Goal: Find contact information: Find contact information

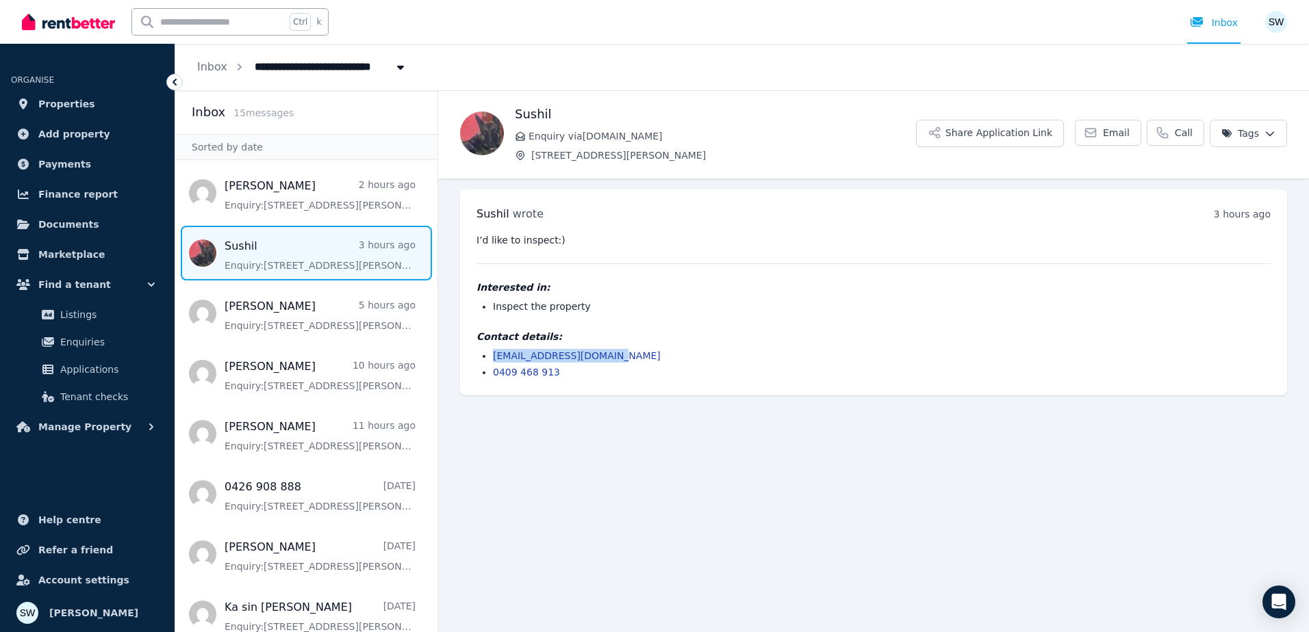
drag, startPoint x: 619, startPoint y: 357, endPoint x: 474, endPoint y: 357, distance: 145.1
click at [473, 357] on div "[PERSON_NAME] wrote 3 hours ago 3:32 pm [DATE][DATE] I’d like to inspect:) Inte…" at bounding box center [873, 293] width 827 height 206
copy link "[EMAIL_ADDRESS][DOMAIN_NAME]"
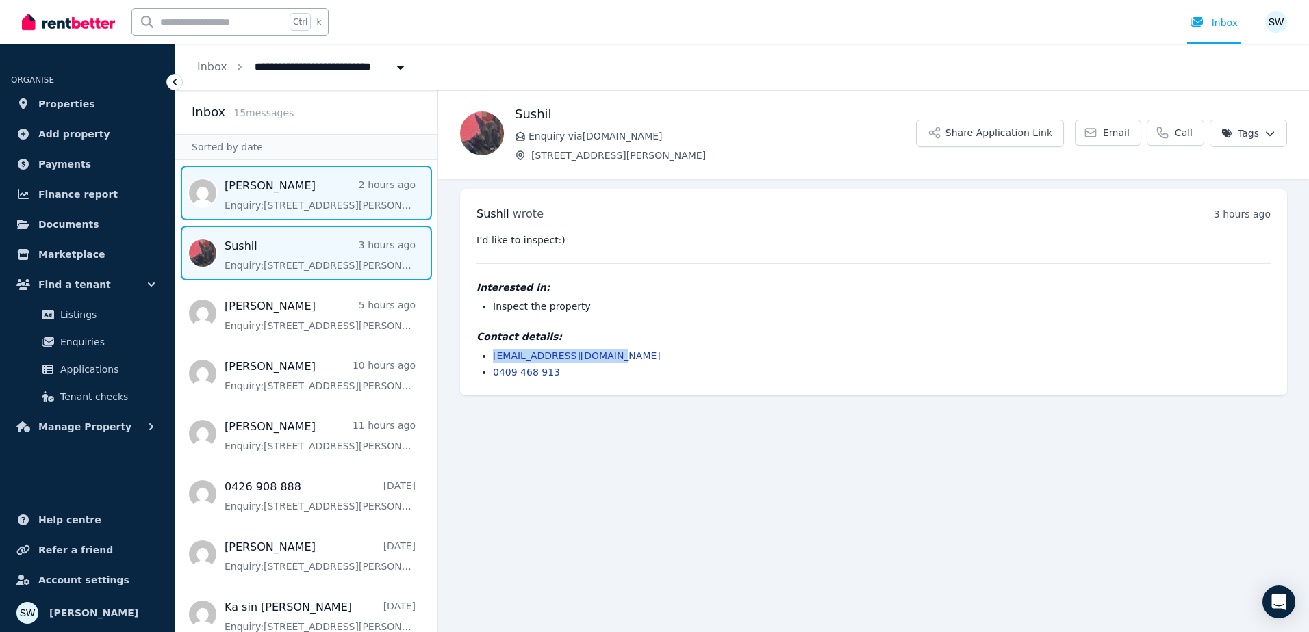
click at [264, 207] on span "Message list" at bounding box center [306, 193] width 262 height 55
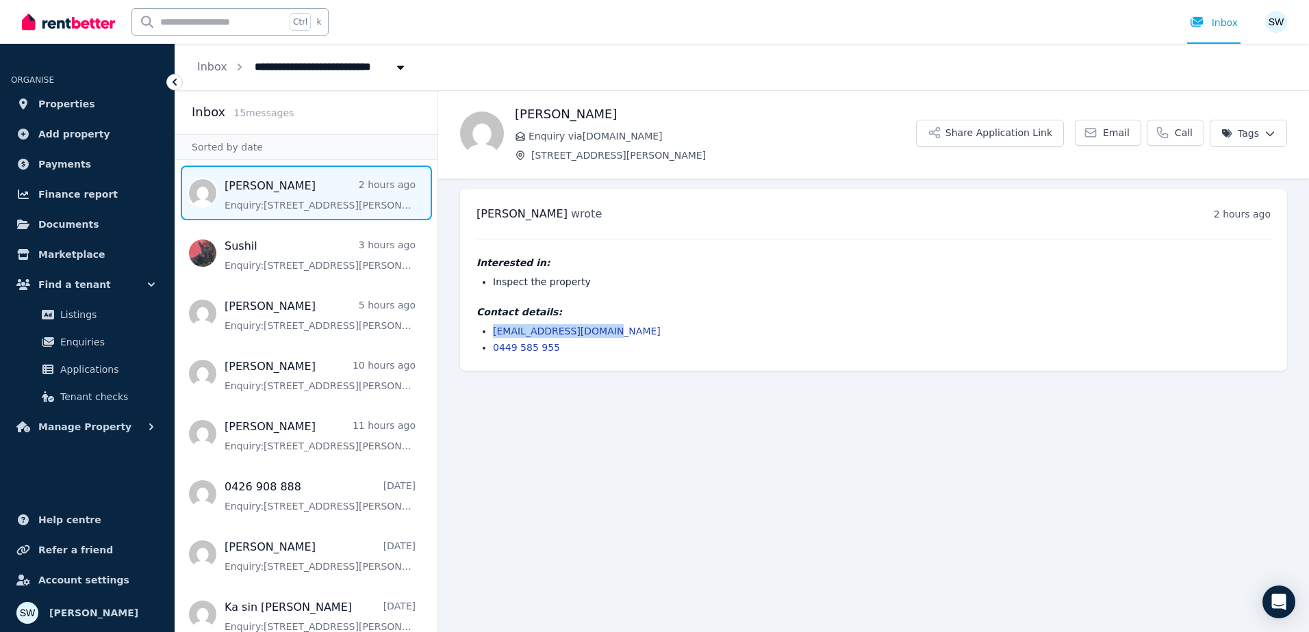
drag, startPoint x: 598, startPoint y: 326, endPoint x: 487, endPoint y: 332, distance: 110.3
click at [487, 332] on ul "[EMAIL_ADDRESS][DOMAIN_NAME] 0449 585 955" at bounding box center [873, 339] width 794 height 30
copy link "[EMAIL_ADDRESS][DOMAIN_NAME]"
click at [838, 443] on main "Back [PERSON_NAME] Enquiry via [DOMAIN_NAME] [STREET_ADDRESS][PERSON_NAME] Shar…" at bounding box center [873, 361] width 871 height 542
click at [749, 322] on div "Contact details: [EMAIL_ADDRESS][DOMAIN_NAME] 0449 585 955" at bounding box center [873, 329] width 794 height 49
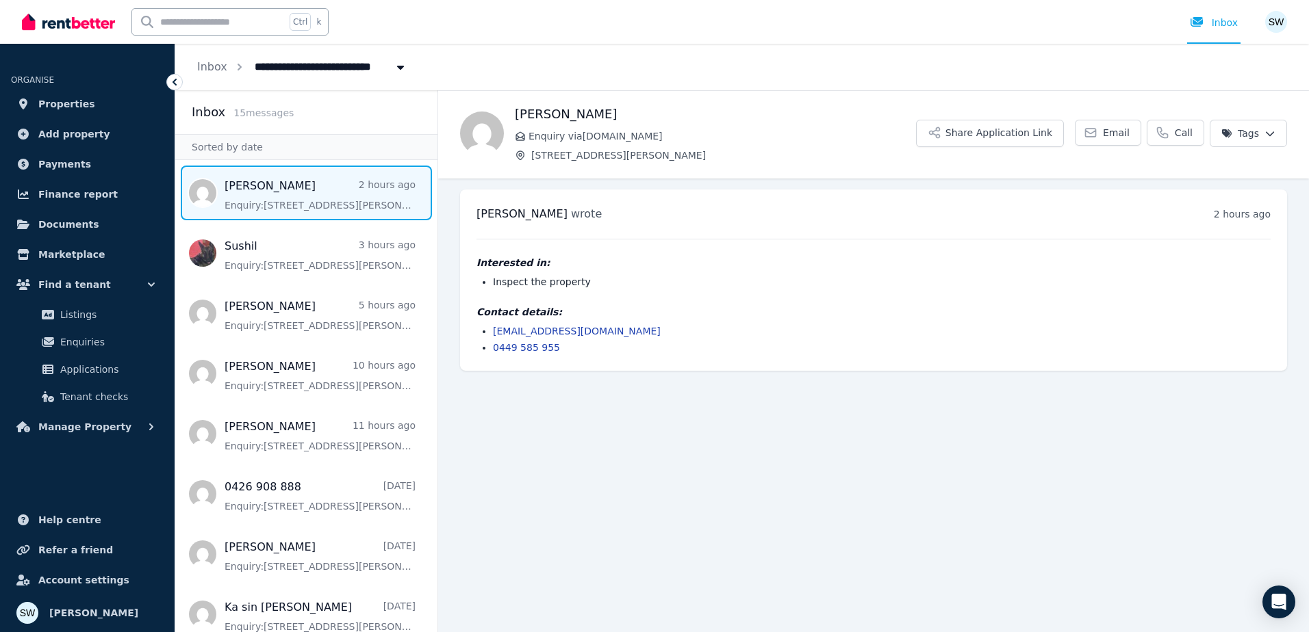
click at [305, 283] on ul "[PERSON_NAME] 2 hours ago Enquiry: [STREET_ADDRESS][PERSON_NAME] . Sushil 3 hou…" at bounding box center [306, 615] width 262 height 898
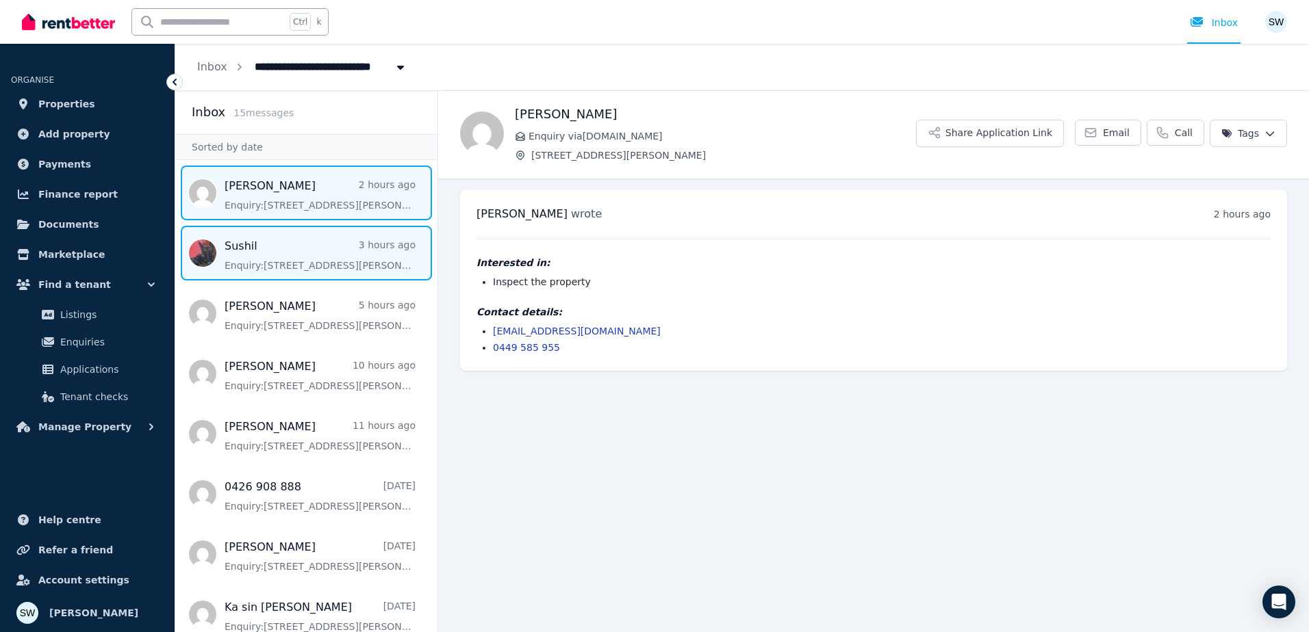
click at [298, 261] on span "Message list" at bounding box center [306, 253] width 262 height 55
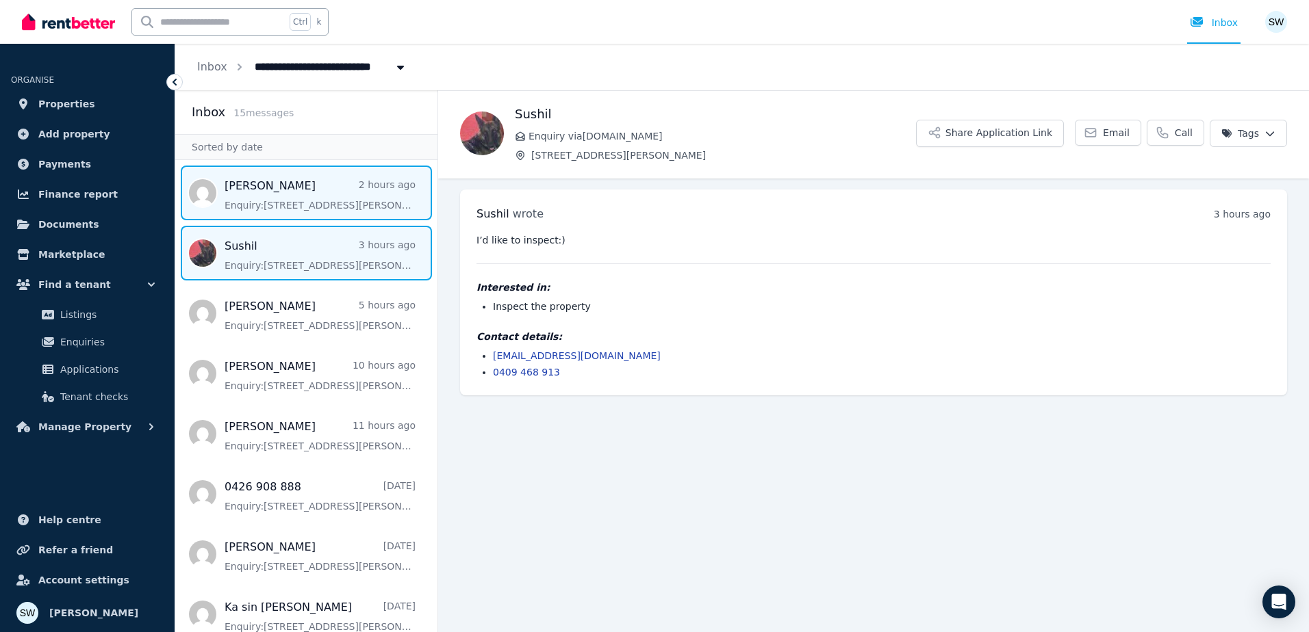
click at [330, 188] on span "Message list" at bounding box center [306, 193] width 262 height 55
